Goal: Check status

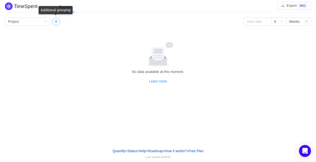
click at [57, 20] on button "button" at bounding box center [56, 22] width 8 height 8
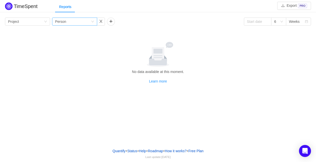
click at [94, 21] on icon "icon: down" at bounding box center [92, 21] width 3 height 3
click at [66, 64] on li "Person" at bounding box center [74, 63] width 45 height 8
click at [48, 22] on div "Group by Project" at bounding box center [27, 22] width 45 height 8
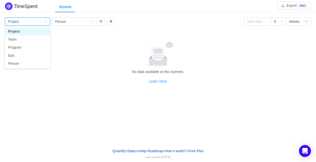
click at [20, 31] on li "Project" at bounding box center [27, 31] width 45 height 8
click at [155, 27] on div "Group by Project Group by Person 6 Weeks No data available at this moment. Lear…" at bounding box center [158, 51] width 306 height 66
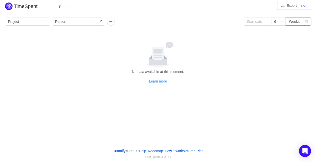
click at [297, 22] on div "Weeks" at bounding box center [294, 22] width 11 height 8
click at [279, 22] on div "6" at bounding box center [277, 22] width 6 height 8
click at [275, 31] on li "3" at bounding box center [278, 31] width 15 height 8
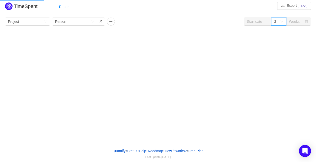
click at [78, 80] on div "TimeSpent Export PRO Reports Group by Project Group by Person 3 Weeks Project A…" at bounding box center [158, 72] width 316 height 144
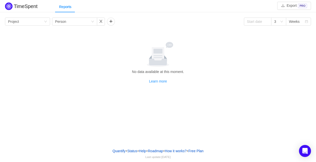
drag, startPoint x: 138, startPoint y: 71, endPoint x: 213, endPoint y: 75, distance: 75.7
click at [213, 75] on div "No data available at this moment. Learn more" at bounding box center [158, 63] width 302 height 42
click at [220, 102] on div "TimeSpent Export PRO Reports Group by Project Group by Person 3 Weeks No data a…" at bounding box center [158, 58] width 316 height 115
